Goal: Download file/media

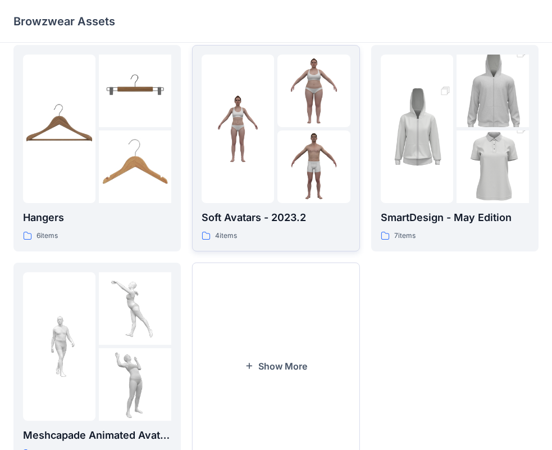
scroll to position [279, 0]
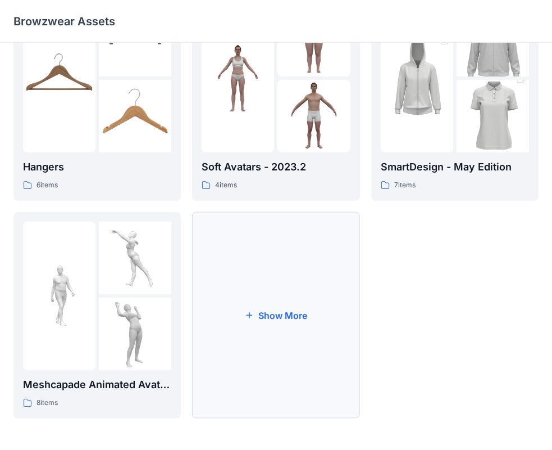
click at [314, 268] on button "Show More" at bounding box center [275, 315] width 167 height 206
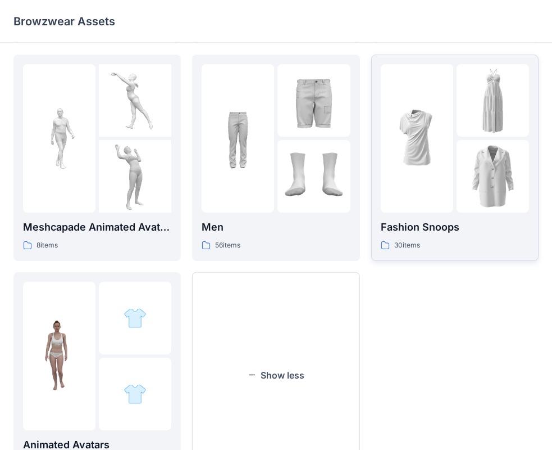
scroll to position [448, 0]
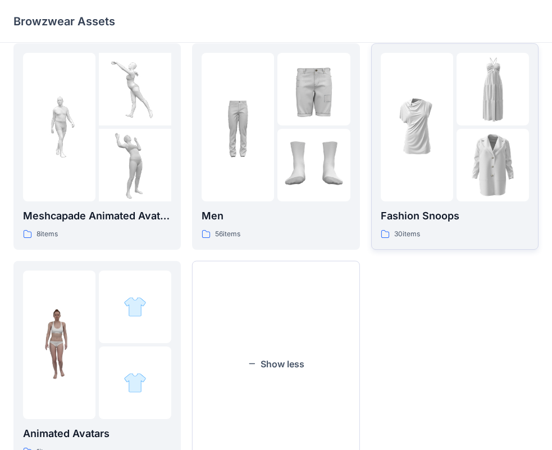
click at [451, 100] on img at bounding box center [417, 126] width 72 height 72
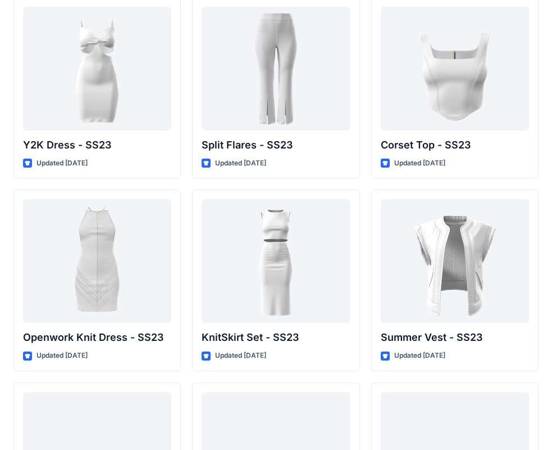
scroll to position [1021, 0]
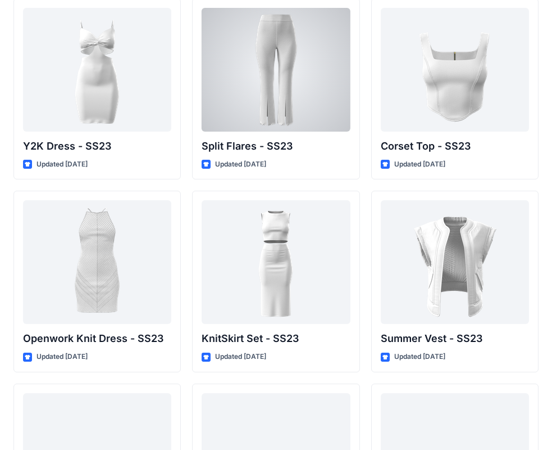
click at [254, 86] on div at bounding box center [276, 70] width 148 height 124
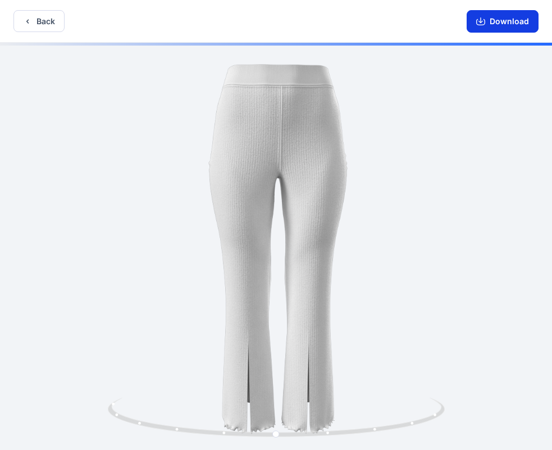
click at [496, 17] on button "Download" at bounding box center [503, 21] width 72 height 22
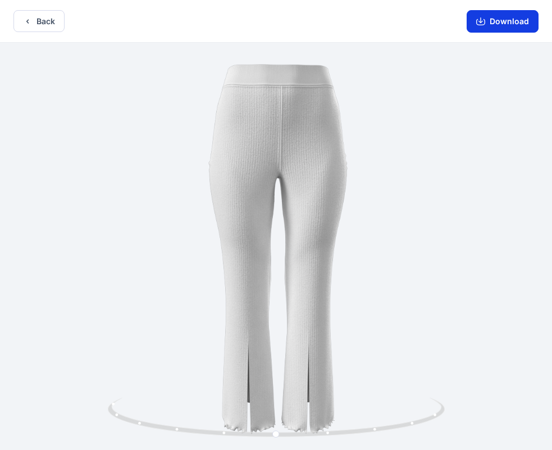
click at [510, 25] on button "Download" at bounding box center [503, 21] width 72 height 22
click at [507, 17] on button "Download" at bounding box center [503, 21] width 72 height 22
